Goal: Information Seeking & Learning: Learn about a topic

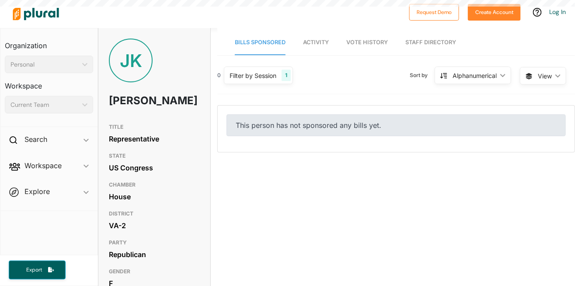
scroll to position [28, 0]
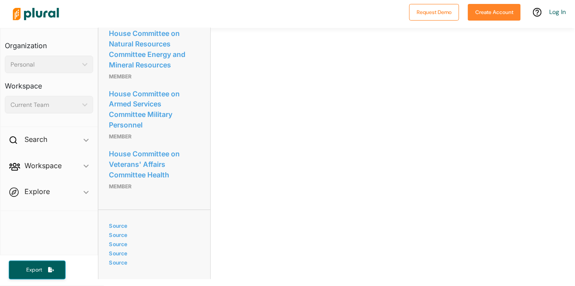
scroll to position [1499, 0]
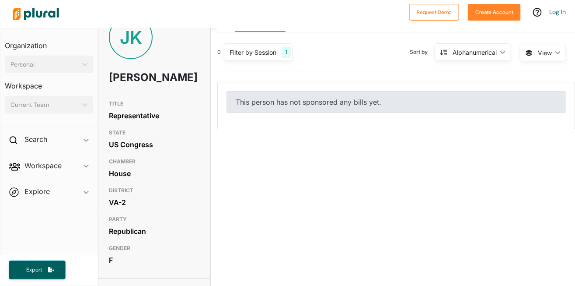
scroll to position [23, 0]
